Goal: Find specific page/section: Locate a particular part of the current website

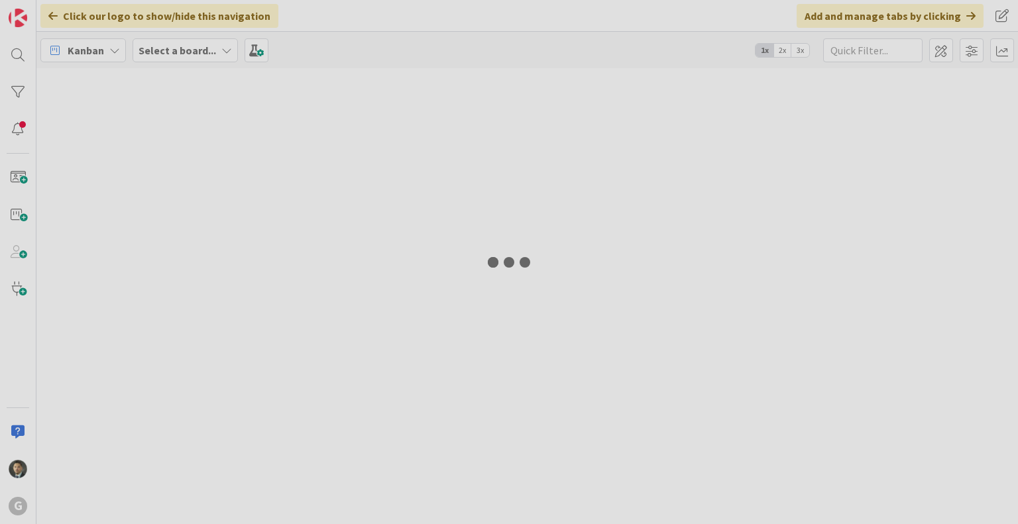
type input "[PERSON_NAME]"
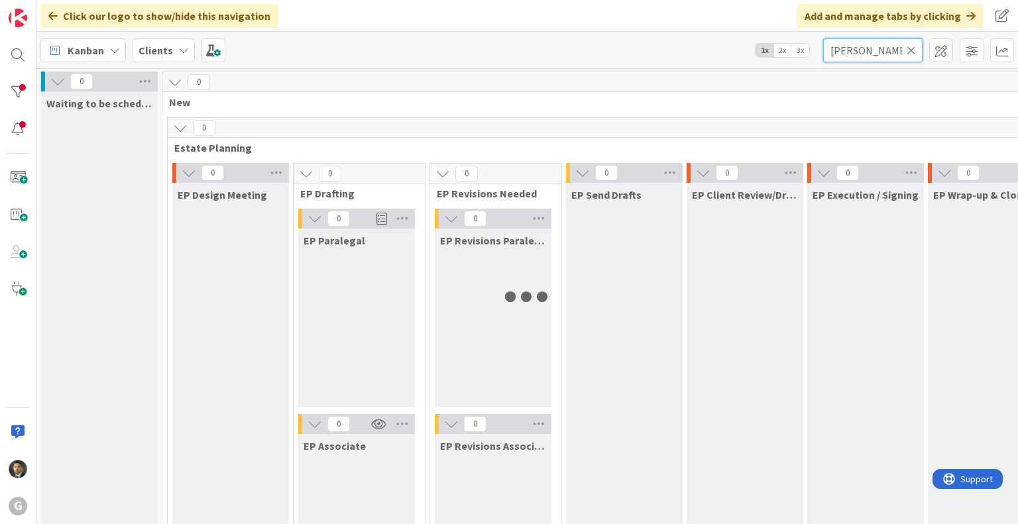
click at [861, 47] on input "[PERSON_NAME]" at bounding box center [872, 50] width 99 height 24
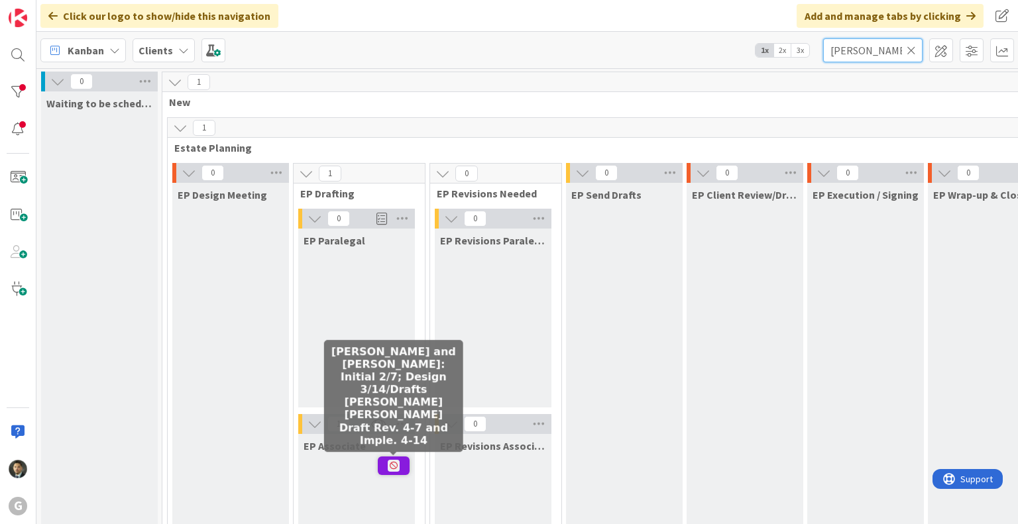
type input "lentine"
click at [389, 462] on icon at bounding box center [394, 466] width 12 height 12
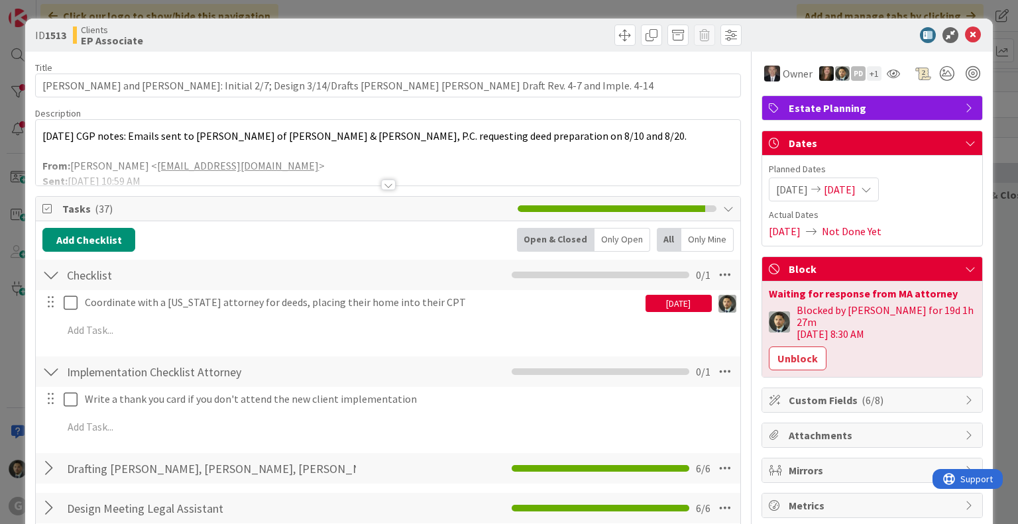
click at [42, 135] on div "8/20/25 CGP notes: Emails sent to Kathy Muncey of Delaney & Muncey, P.C. reques…" at bounding box center [388, 153] width 704 height 66
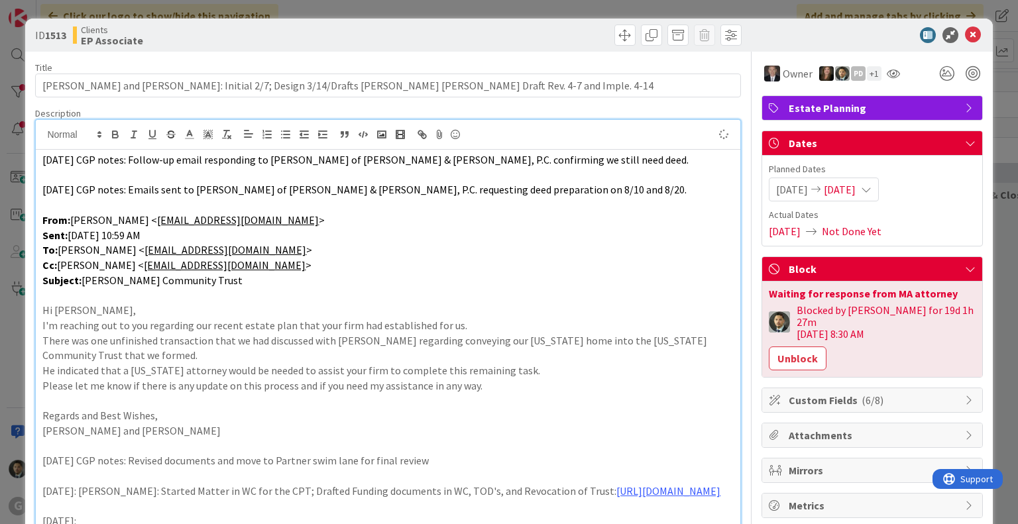
click at [558, 15] on div "ID 1513 Clients EP Associate Title 114 / 128 Lentine, Stephen and Josephine: In…" at bounding box center [509, 262] width 1018 height 524
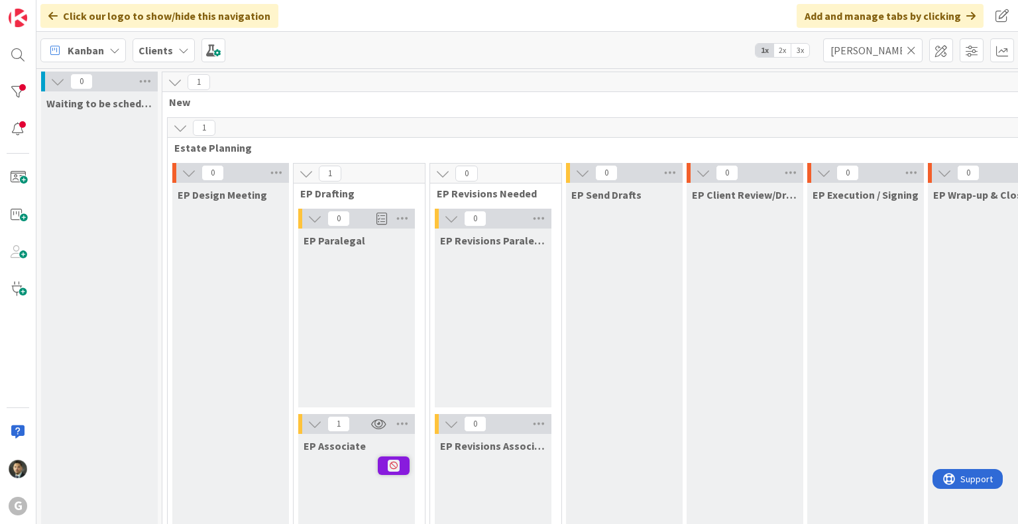
click at [909, 45] on icon at bounding box center [910, 50] width 9 height 12
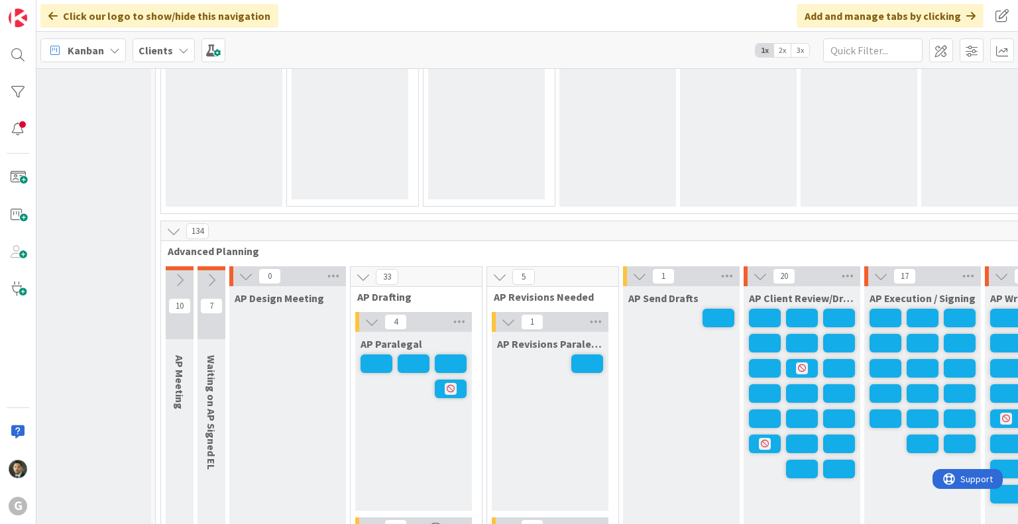
scroll to position [999, 7]
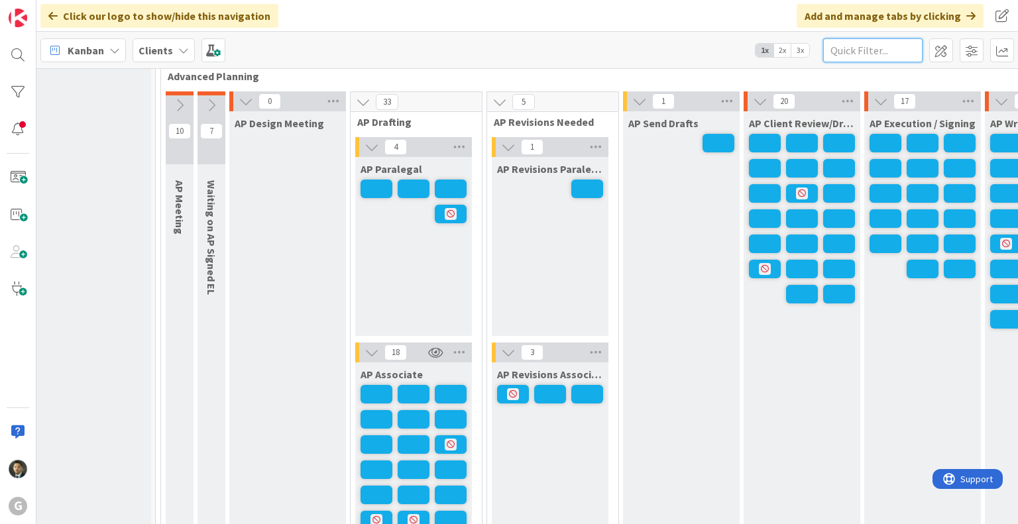
click at [872, 50] on input "text" at bounding box center [872, 50] width 99 height 24
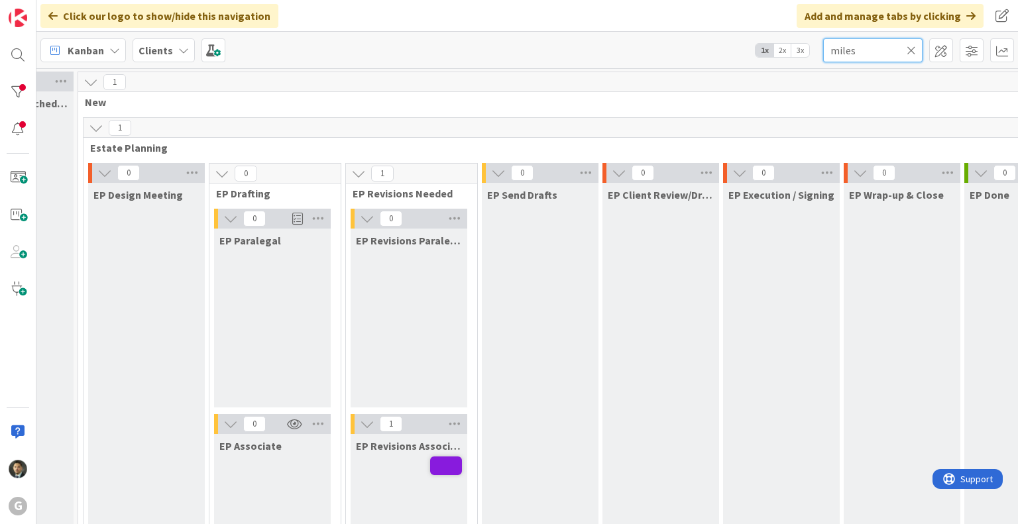
scroll to position [40, 87]
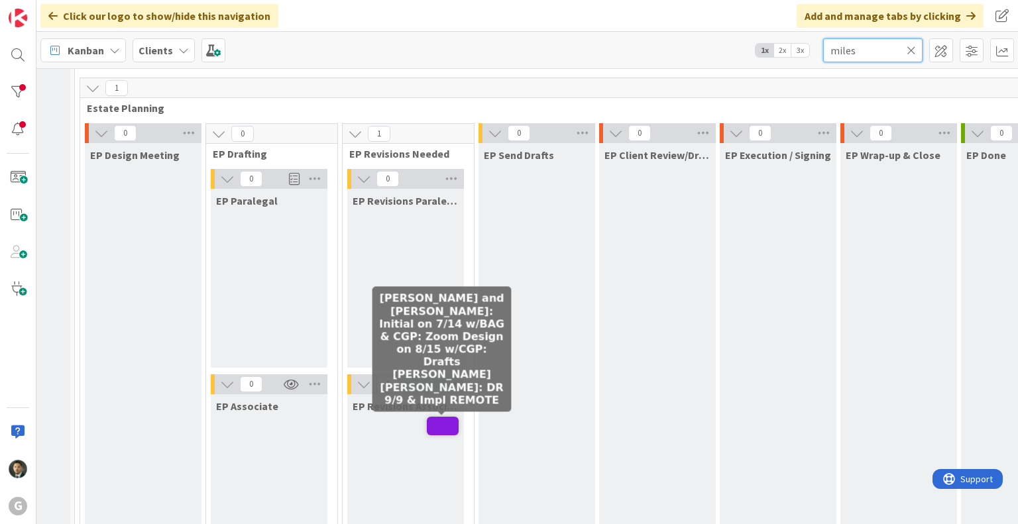
type input "miles"
click at [449, 425] on span at bounding box center [443, 426] width 32 height 19
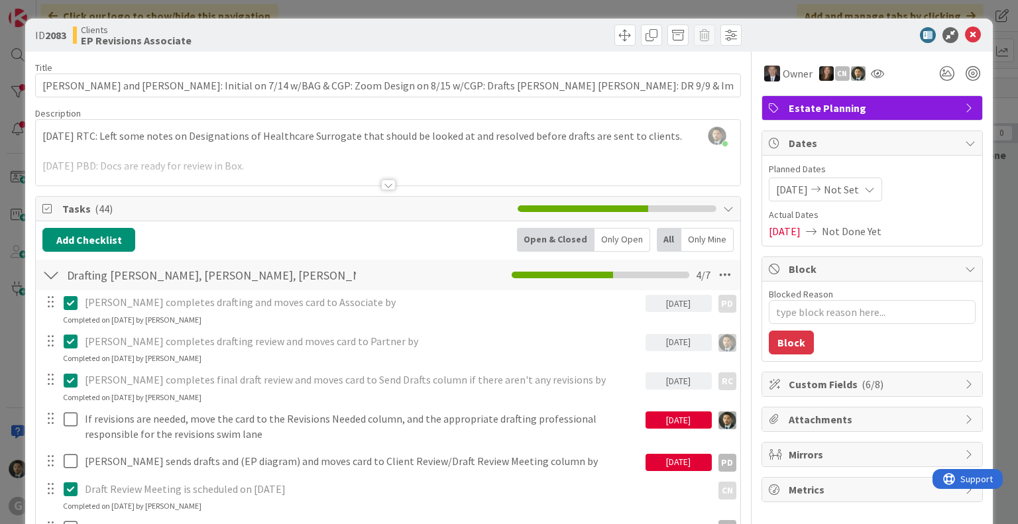
click at [385, 186] on div at bounding box center [388, 185] width 15 height 11
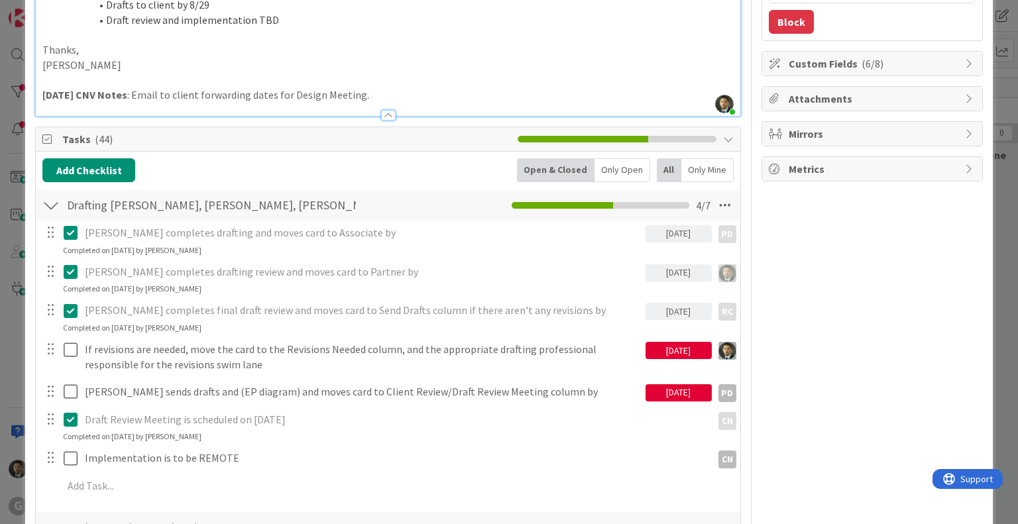
scroll to position [321, 0]
drag, startPoint x: 500, startPoint y: 250, endPoint x: 871, endPoint y: 288, distance: 372.3
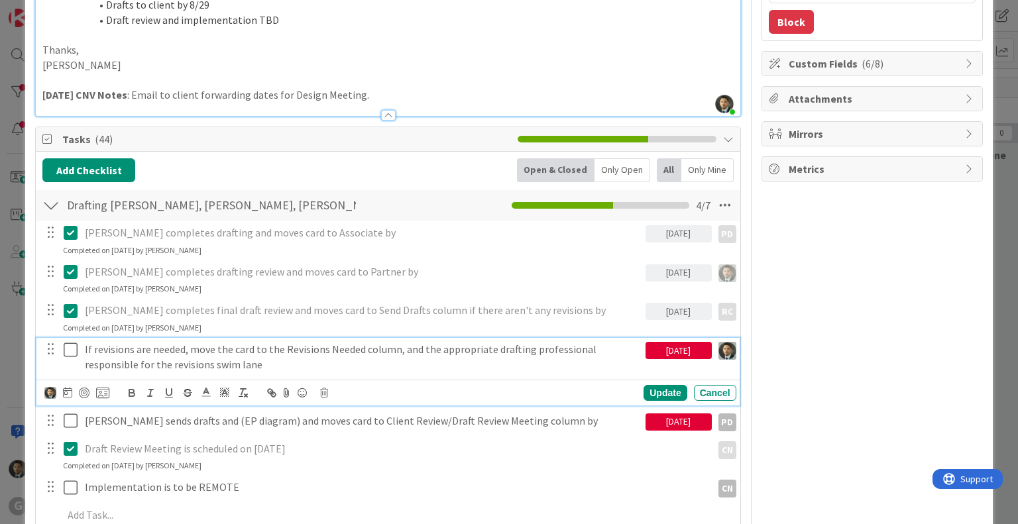
click at [501, 352] on p "If revisions are needed, move the card to the Revisions Needed column, and the …" at bounding box center [362, 357] width 555 height 30
click at [323, 391] on icon at bounding box center [324, 392] width 8 height 9
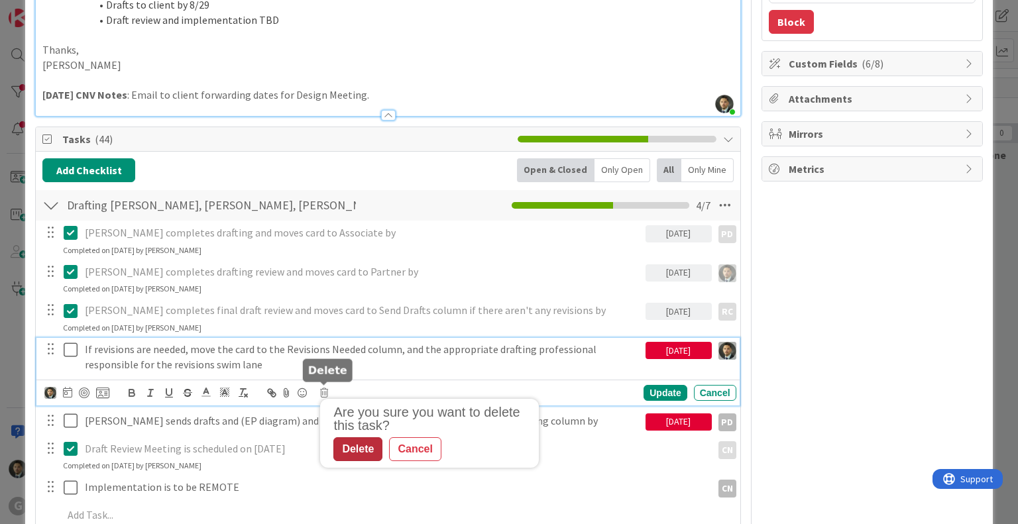
click at [350, 447] on div "Delete" at bounding box center [357, 449] width 49 height 24
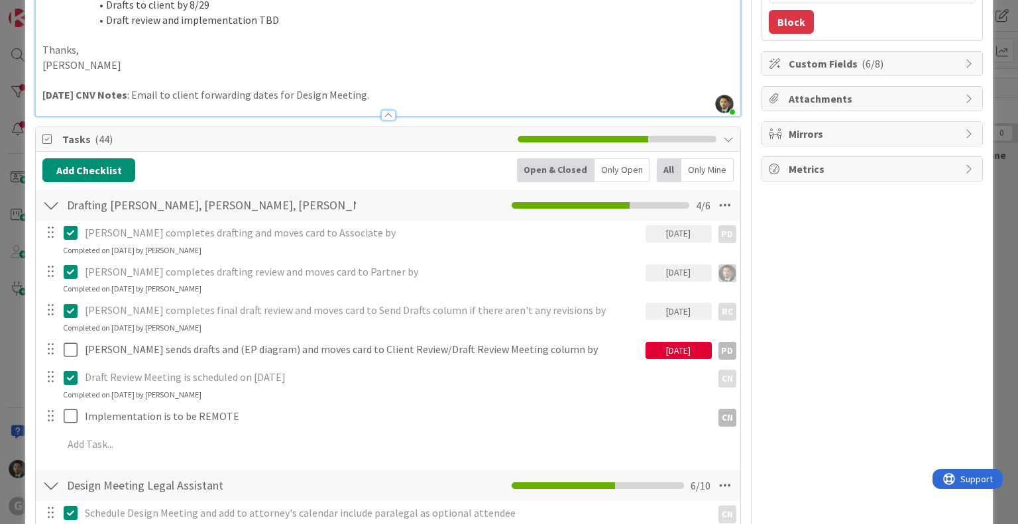
type textarea "x"
